Goal: Task Accomplishment & Management: Use online tool/utility

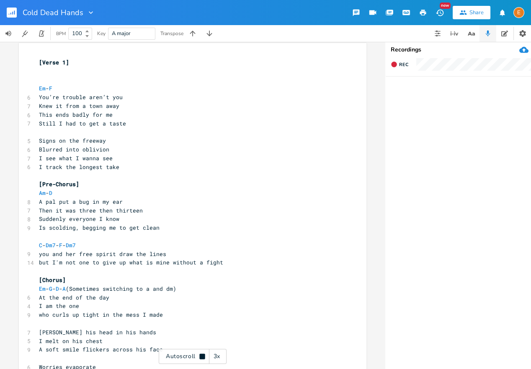
click at [482, 49] on div "Recordings" at bounding box center [469, 50] width 157 height 6
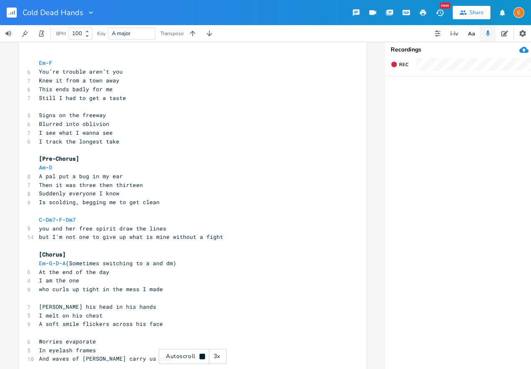
click at [201, 356] on icon at bounding box center [201, 356] width 5 height 5
click at [404, 12] on icon "button" at bounding box center [406, 12] width 6 height 4
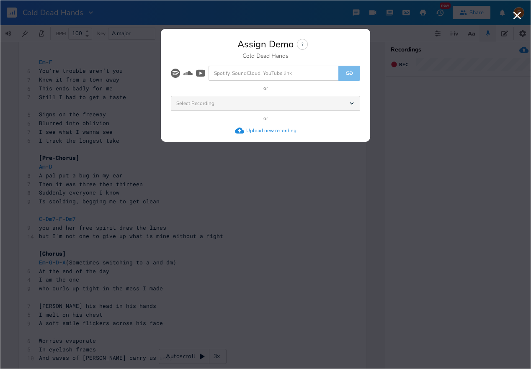
click at [351, 103] on icon at bounding box center [352, 103] width 4 height 3
click at [353, 101] on icon "Dropdown" at bounding box center [352, 104] width 8 height 8
drag, startPoint x: 292, startPoint y: 102, endPoint x: 298, endPoint y: 101, distance: 5.6
click at [292, 102] on div "Select Recording Dropdown" at bounding box center [265, 103] width 189 height 15
drag, startPoint x: 322, startPoint y: 107, endPoint x: 250, endPoint y: 64, distance: 83.9
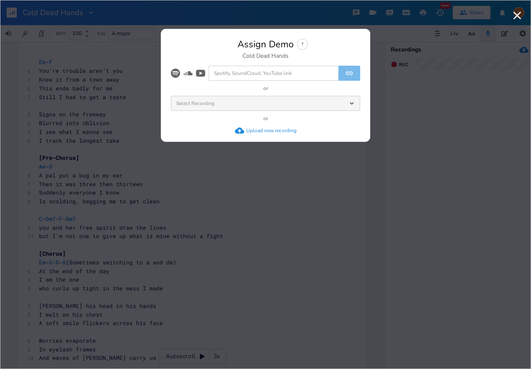
click at [322, 107] on div "Select Recording Dropdown" at bounding box center [265, 103] width 189 height 15
click at [218, 51] on div "Assign Demo ? Cold Dead Hands" at bounding box center [265, 49] width 189 height 20
click at [224, 70] on input at bounding box center [274, 73] width 130 height 15
click at [286, 108] on div "Select Recording Dropdown" at bounding box center [265, 103] width 189 height 15
click at [353, 103] on icon at bounding box center [352, 103] width 4 height 3
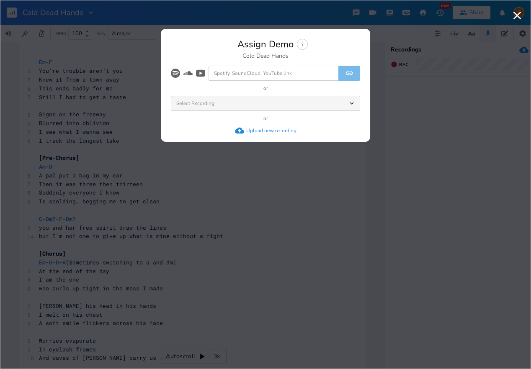
click at [353, 103] on icon at bounding box center [352, 103] width 4 height 3
click at [245, 106] on div "Select Recording Dropdown" at bounding box center [265, 103] width 189 height 15
click at [237, 101] on div "Select Recording Dropdown" at bounding box center [265, 103] width 189 height 15
click at [258, 76] on input at bounding box center [274, 73] width 130 height 15
click at [250, 129] on div "Upload new recording" at bounding box center [271, 130] width 50 height 7
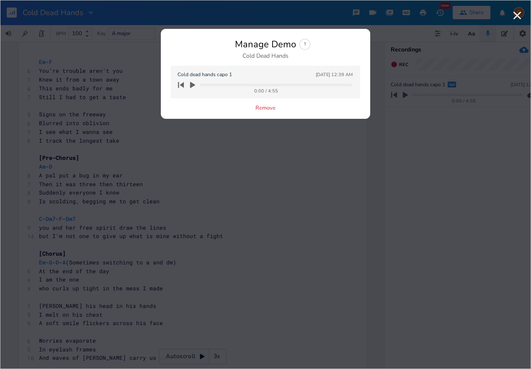
click at [194, 84] on icon "button" at bounding box center [192, 85] width 5 height 6
